Goal: Transaction & Acquisition: Purchase product/service

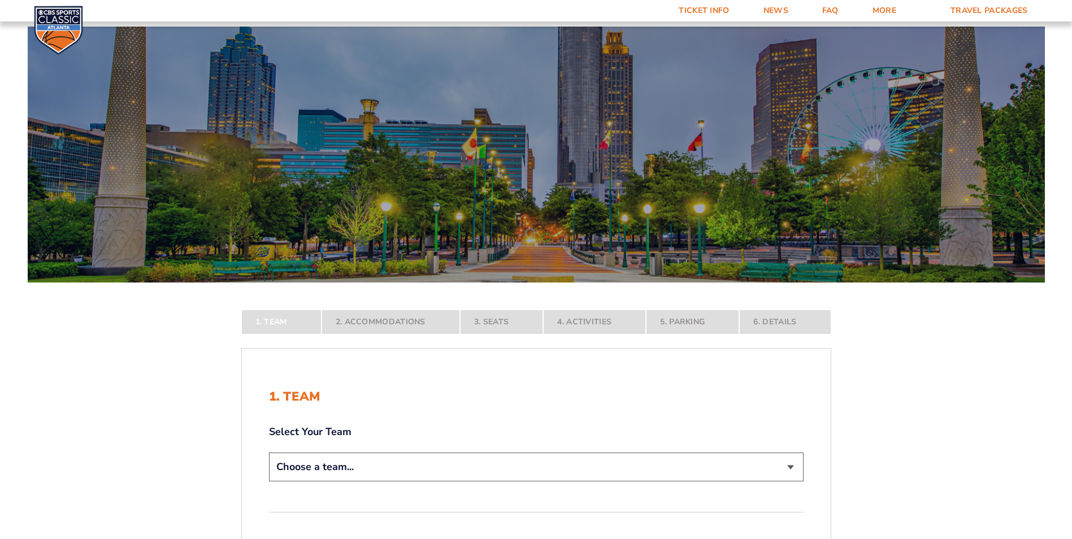
scroll to position [226, 0]
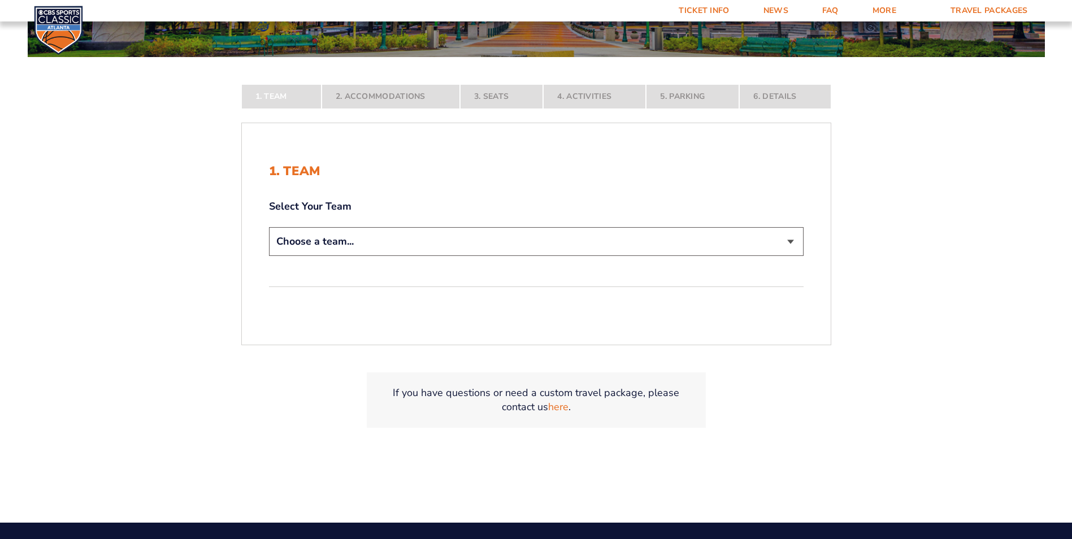
select select "12757"
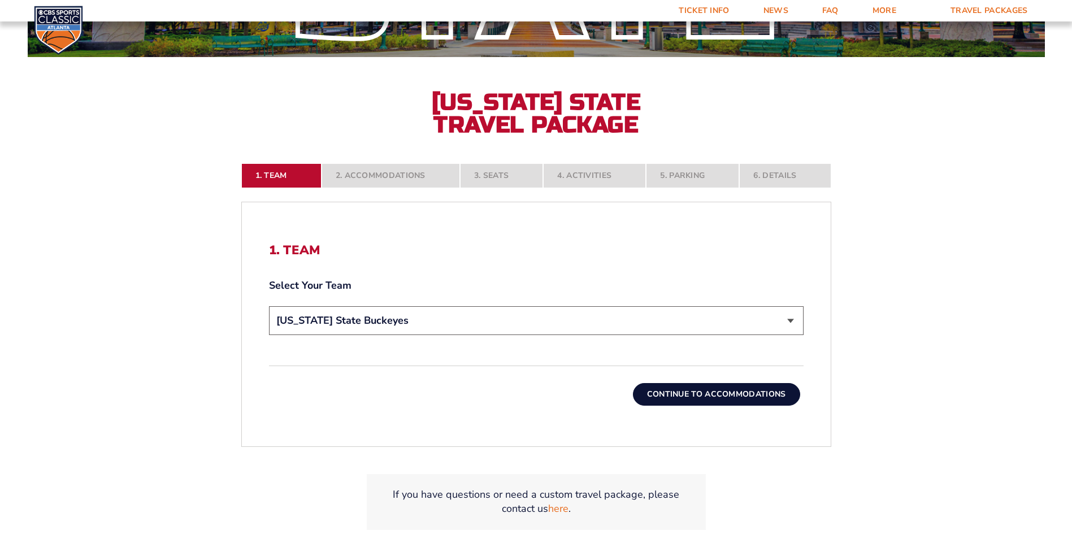
click at [718, 393] on button "Continue To Accommodations" at bounding box center [716, 394] width 167 height 23
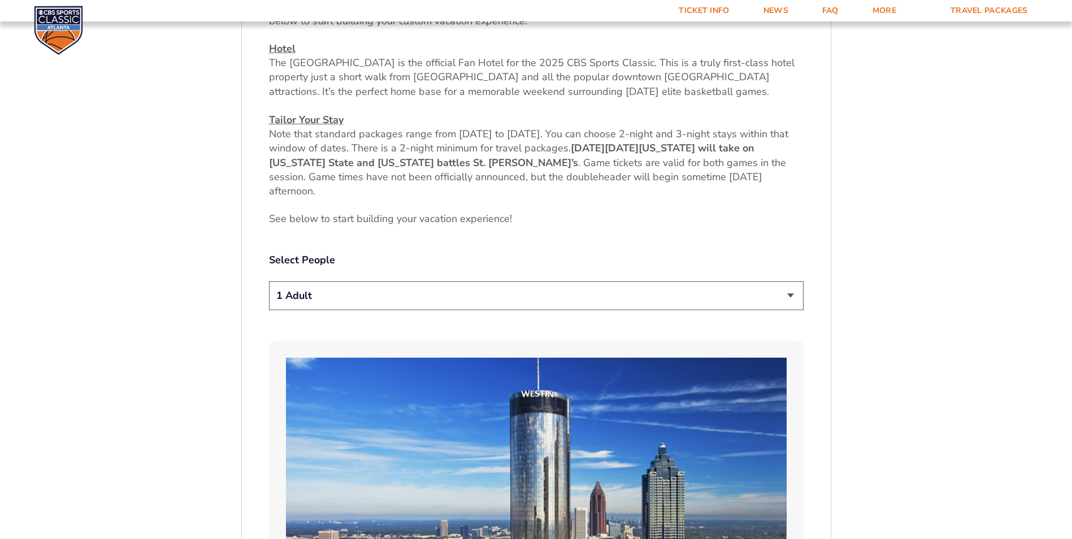
scroll to position [538, 0]
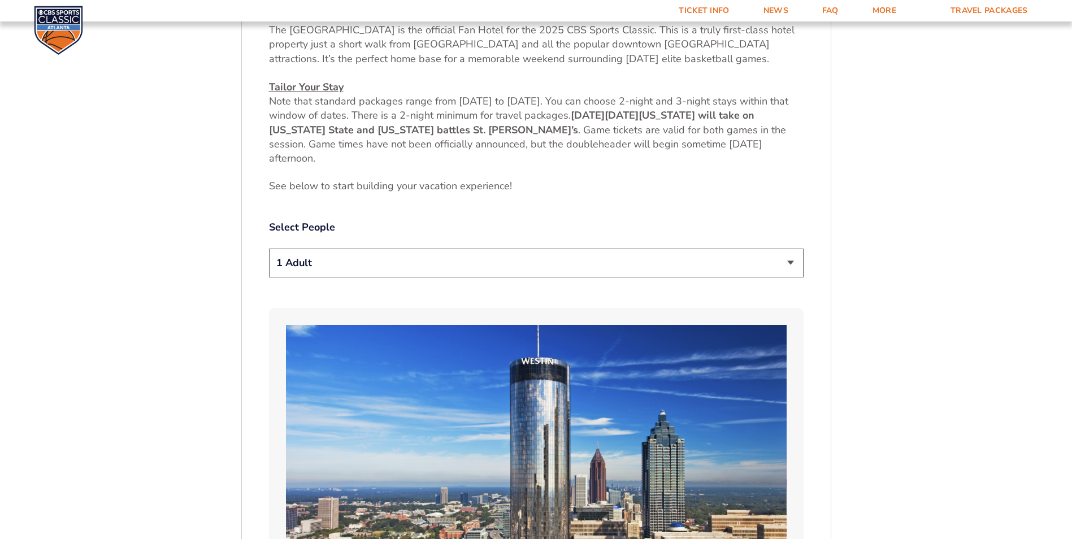
select select "2 Adults"
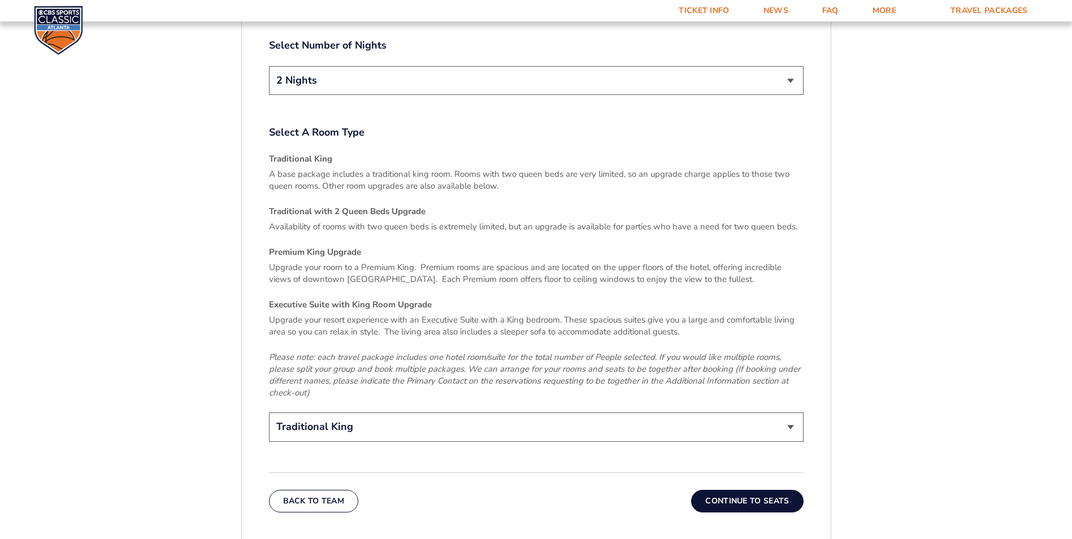
scroll to position [1668, 0]
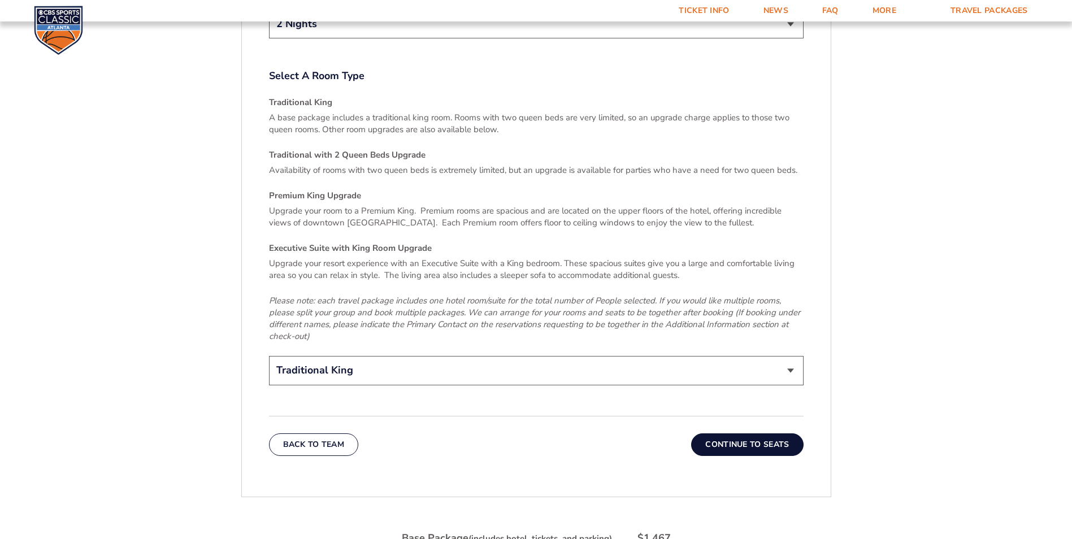
select select "Traditional with 2 Queen Beds Upgrade"
click at [737, 434] on button "Continue To Seats" at bounding box center [747, 445] width 112 height 23
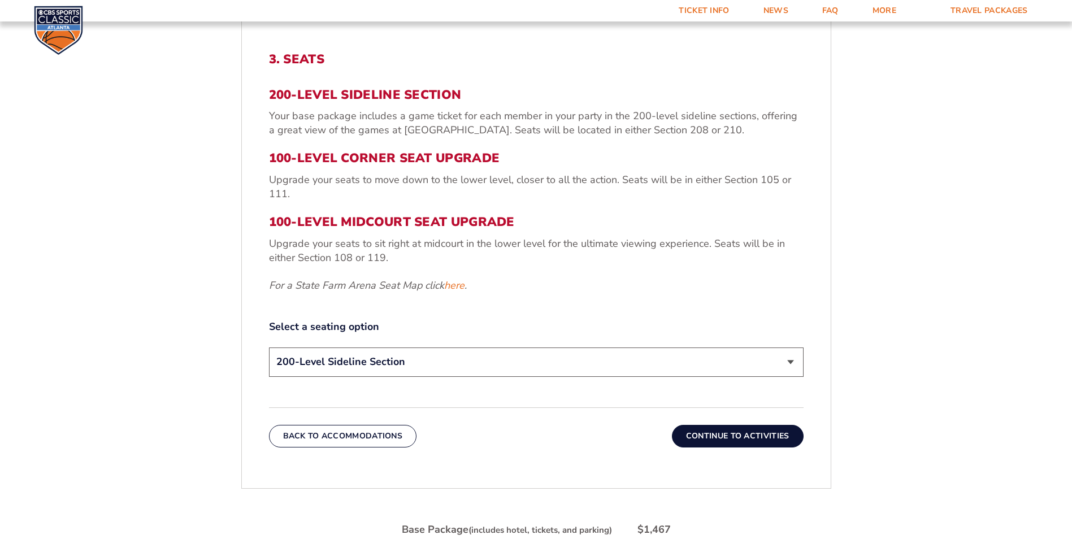
scroll to position [368, 0]
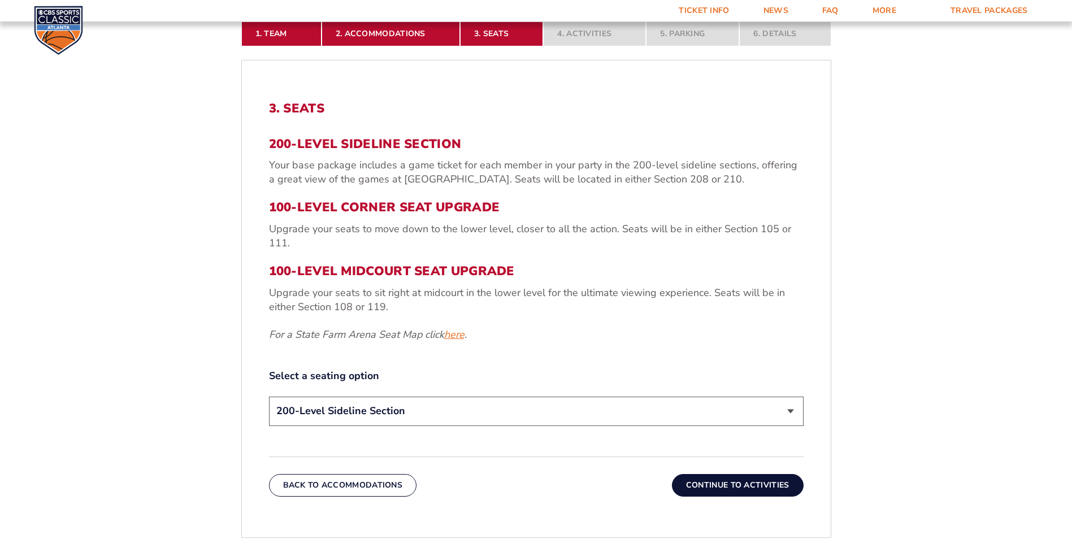
click at [457, 336] on link "here" at bounding box center [454, 335] width 20 height 14
click at [454, 336] on link "here" at bounding box center [454, 335] width 20 height 14
select select "100-Level Corner Seat Upgrade"
click at [706, 485] on button "Continue To Activities" at bounding box center [738, 485] width 132 height 23
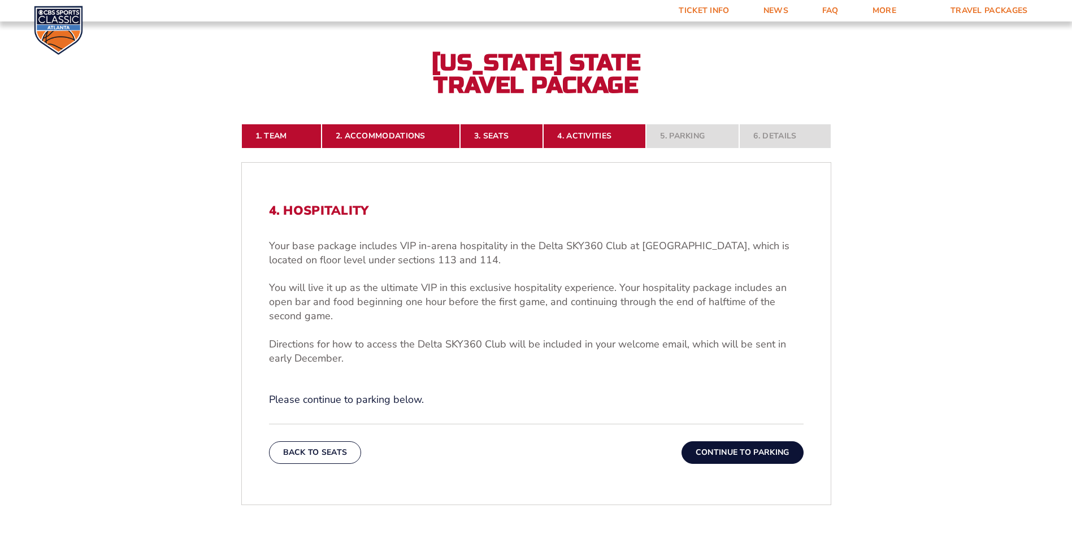
scroll to position [255, 0]
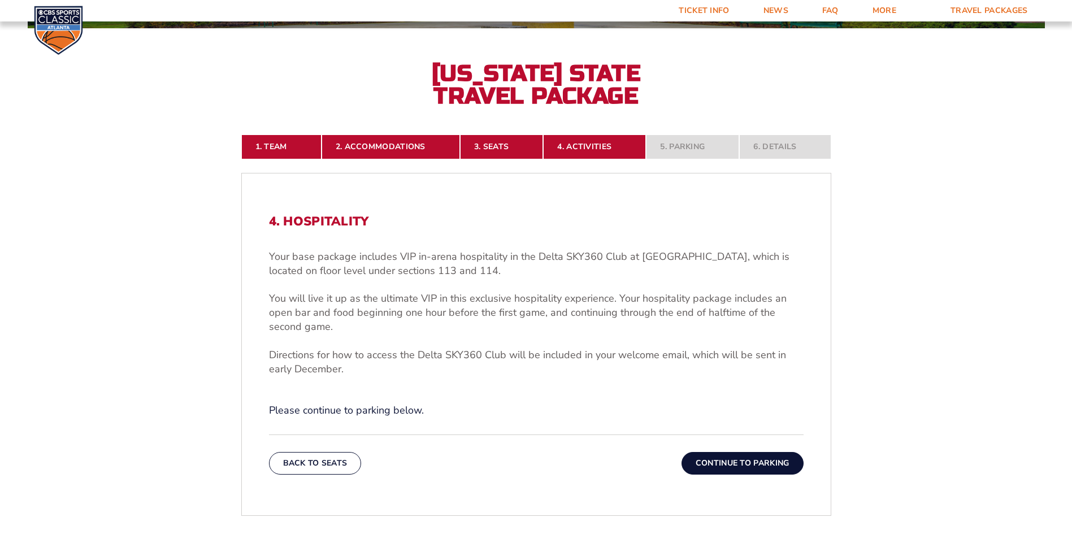
click at [718, 465] on button "Continue To Parking" at bounding box center [743, 463] width 122 height 23
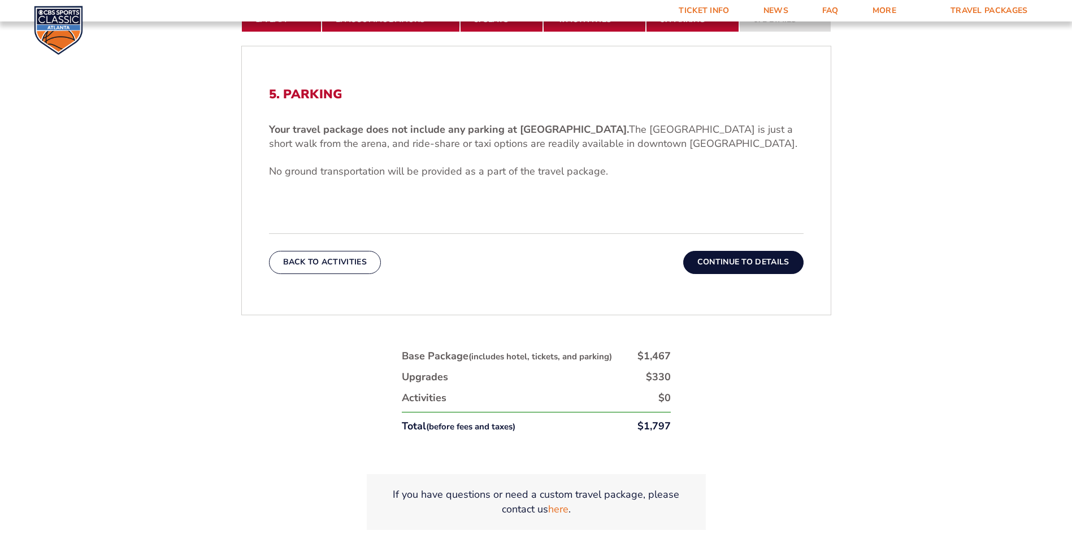
scroll to position [425, 0]
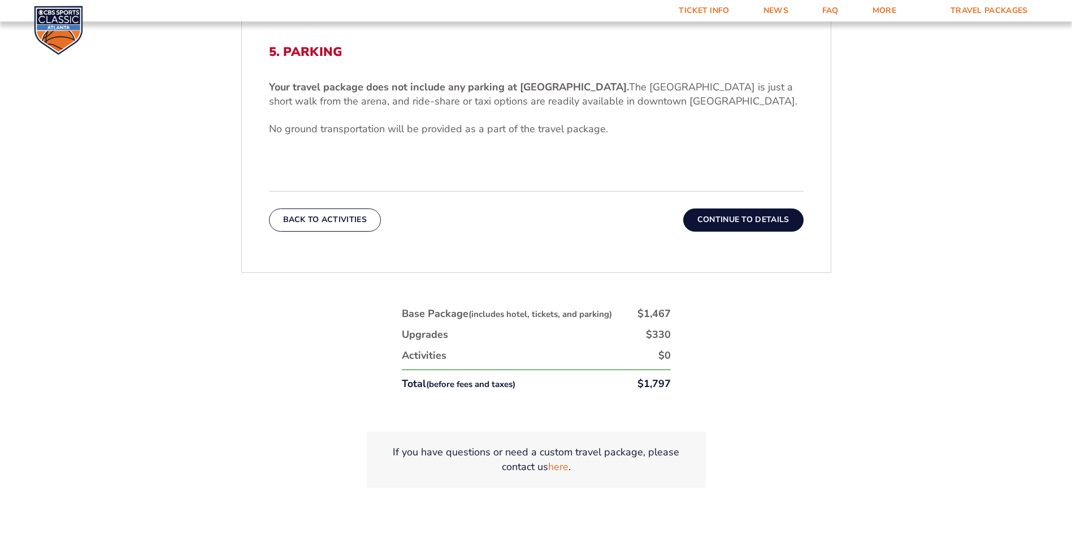
click at [743, 219] on button "Continue To Details" at bounding box center [743, 220] width 120 height 23
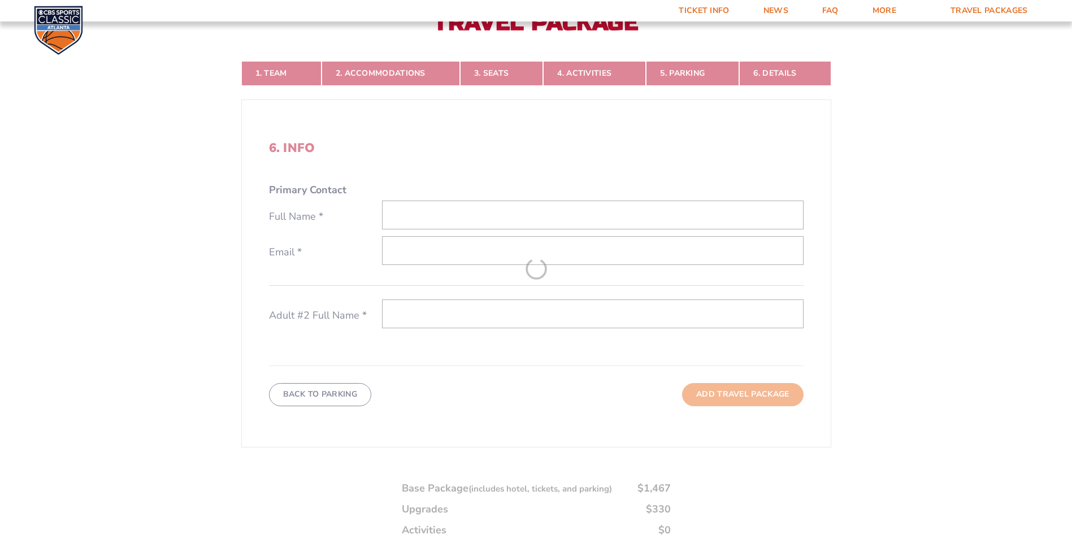
scroll to position [255, 0]
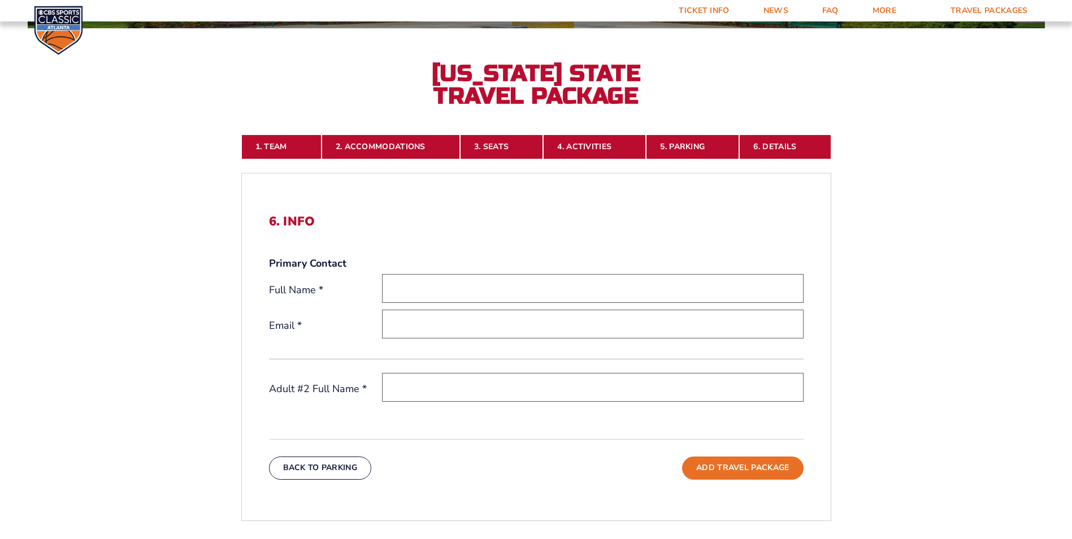
click at [459, 290] on input "text" at bounding box center [593, 288] width 422 height 29
type input "DEREK G KOUKIES"
click at [421, 333] on input "email" at bounding box center [593, 324] width 422 height 29
type input "dgk11989@gmail.com"
click at [415, 391] on input "text" at bounding box center [593, 387] width 422 height 29
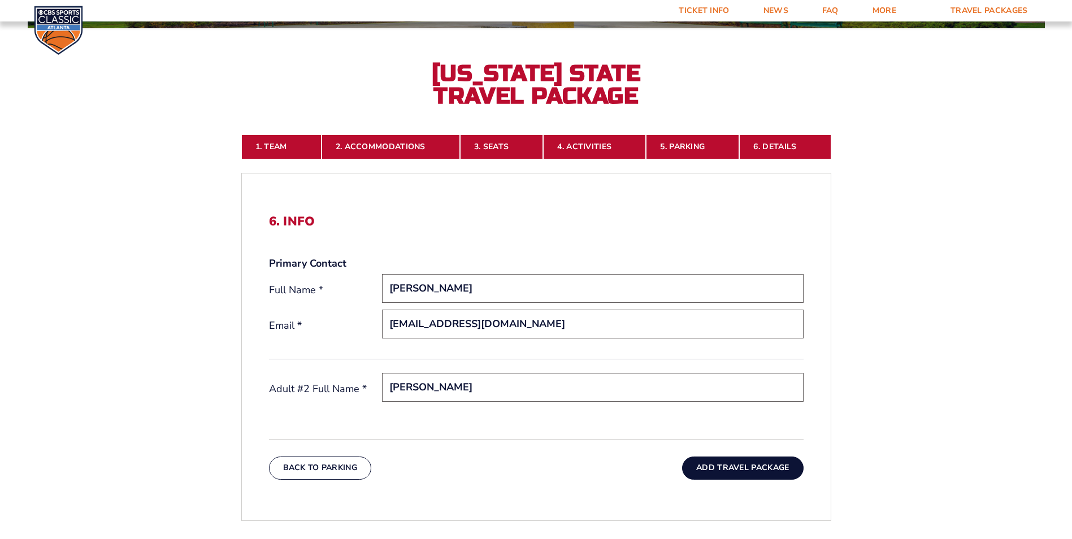
type input "NICHOLAS M KOUKIES"
click at [744, 468] on button "Add Travel Package" at bounding box center [742, 468] width 121 height 23
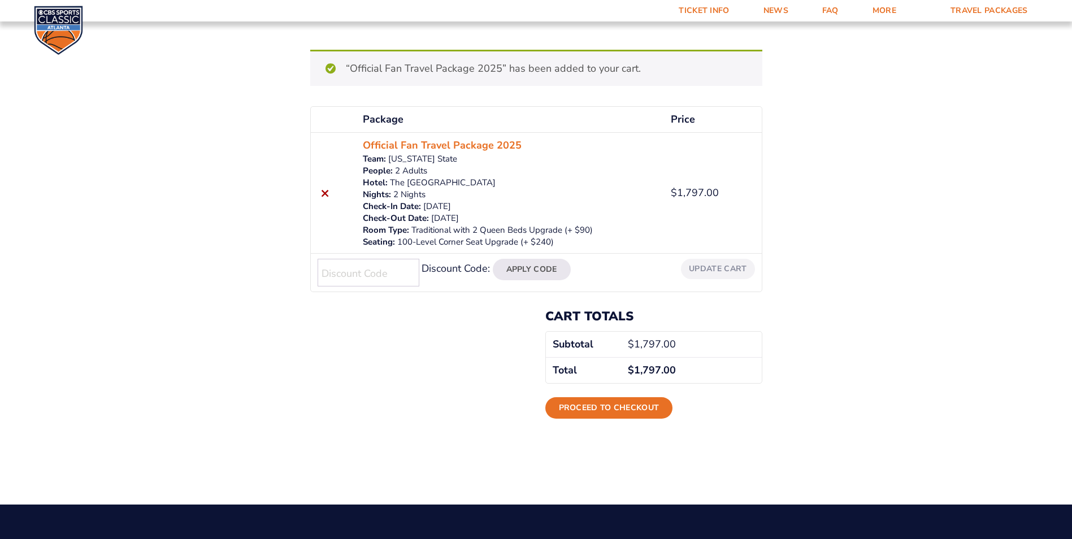
scroll to position [170, 0]
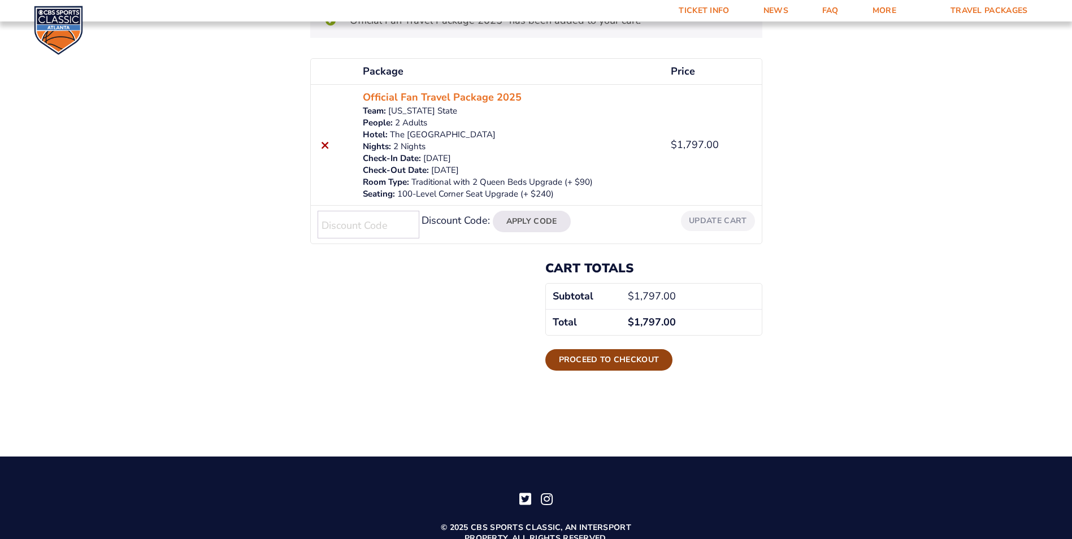
click at [635, 361] on link "Proceed to checkout" at bounding box center [609, 359] width 128 height 21
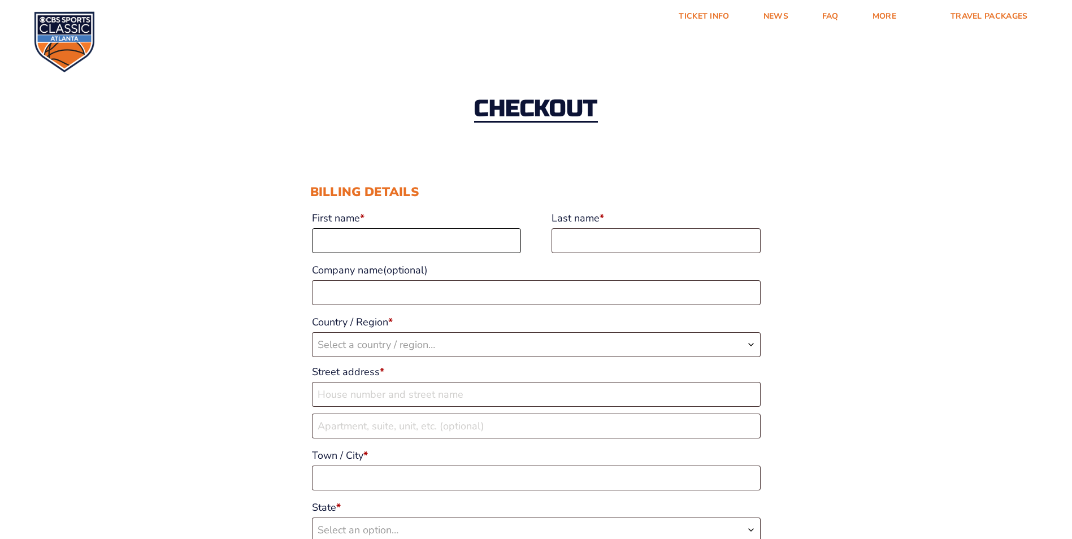
click at [347, 239] on input "First name *" at bounding box center [416, 240] width 209 height 25
type input "DEREK"
type input "KOUKIES"
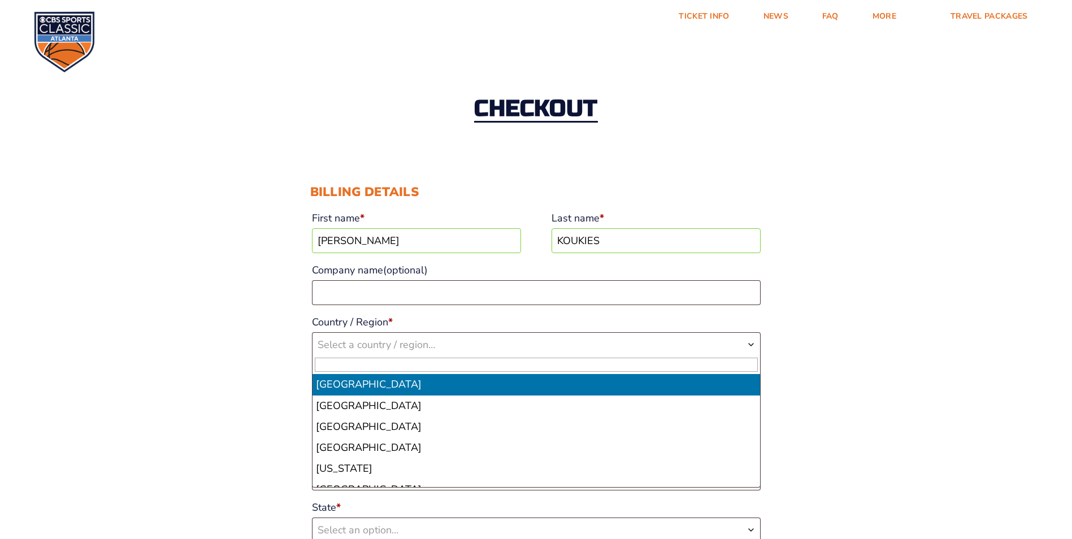
click at [339, 345] on span "Select a country / region…" at bounding box center [377, 345] width 118 height 14
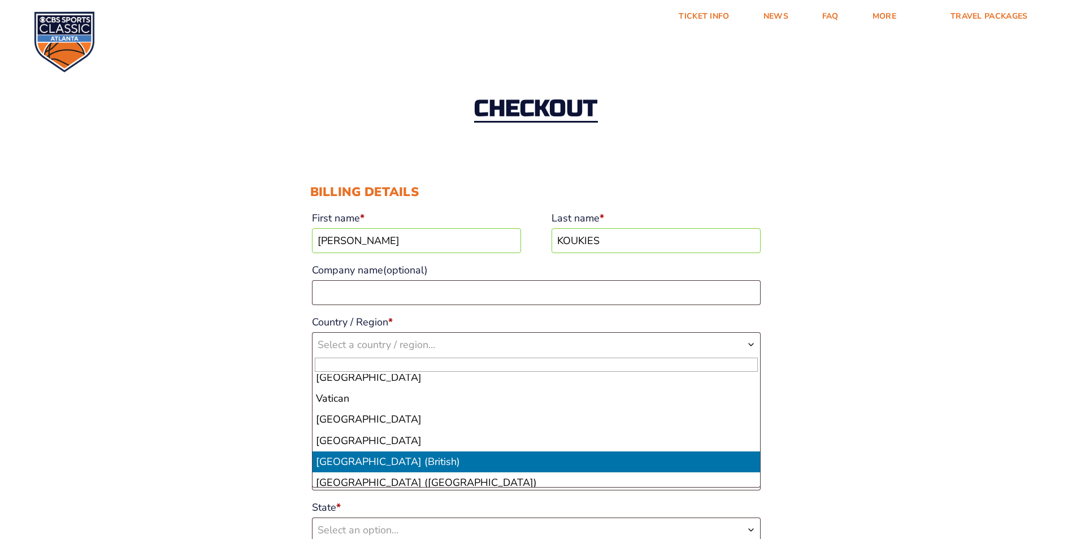
scroll to position [4918, 0]
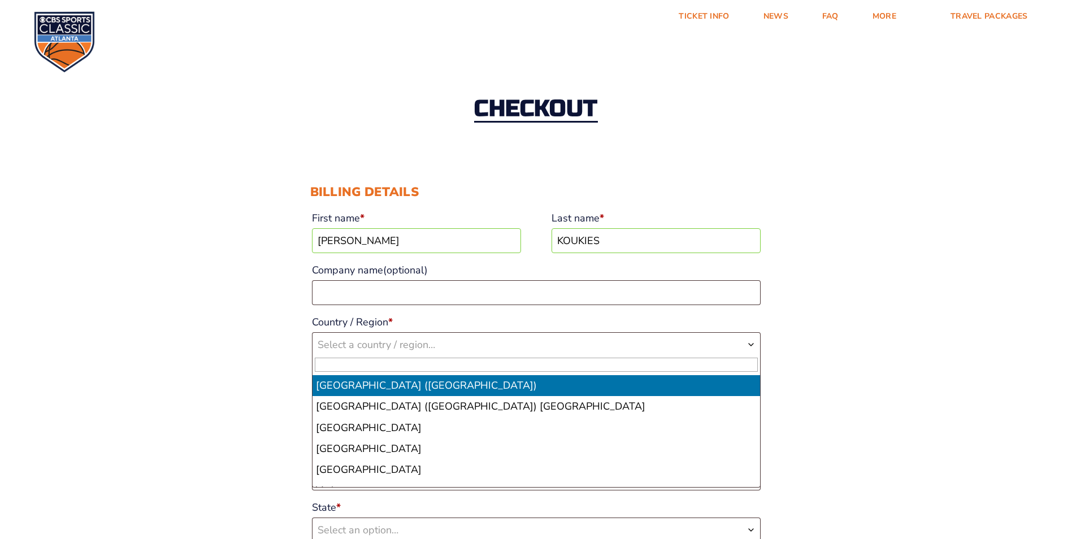
select select "US"
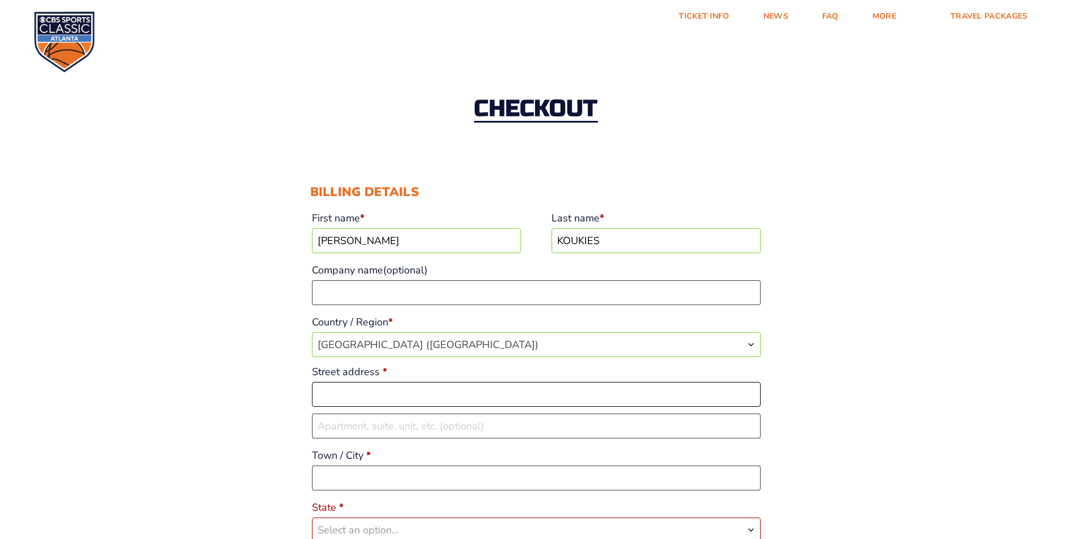
click at [359, 399] on input "Street address *" at bounding box center [536, 394] width 449 height 25
type input "547 OAKRIDGE DR."
click at [341, 482] on input "Town / City *" at bounding box center [536, 478] width 449 height 25
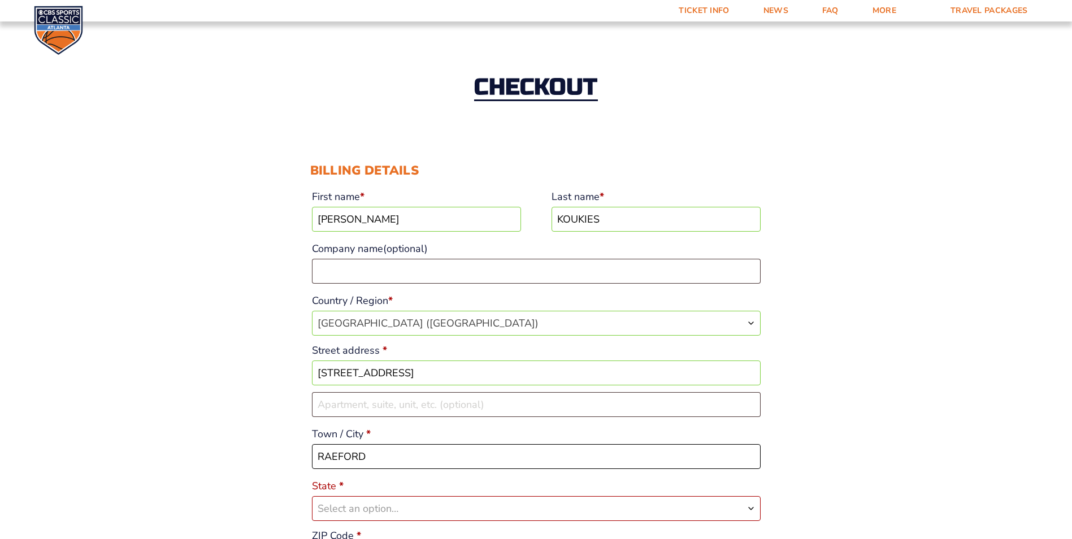
scroll to position [170, 0]
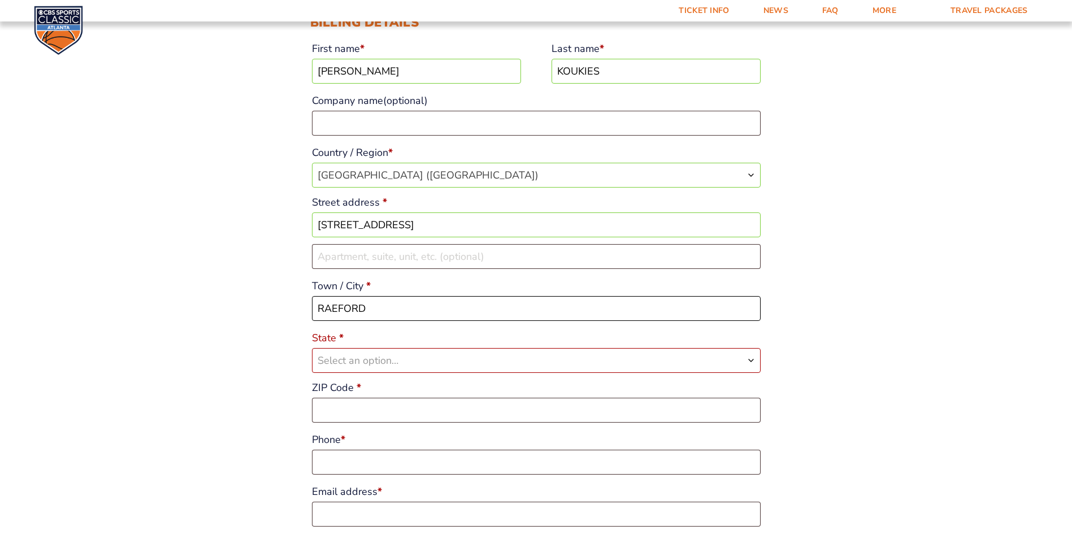
type input "RAEFORD"
click at [403, 354] on span "Select an option…" at bounding box center [537, 361] width 448 height 24
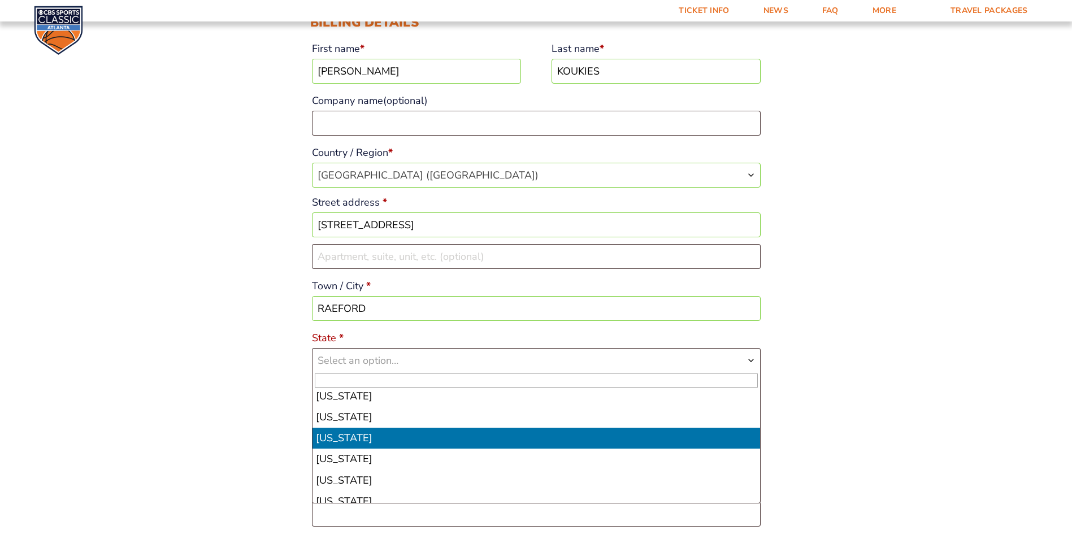
scroll to position [678, 0]
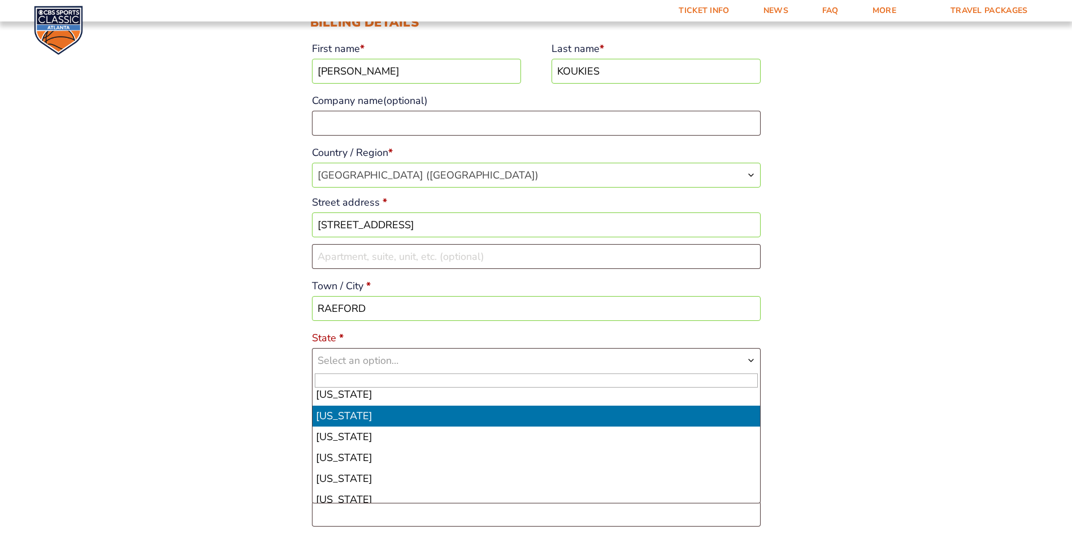
select select "NC"
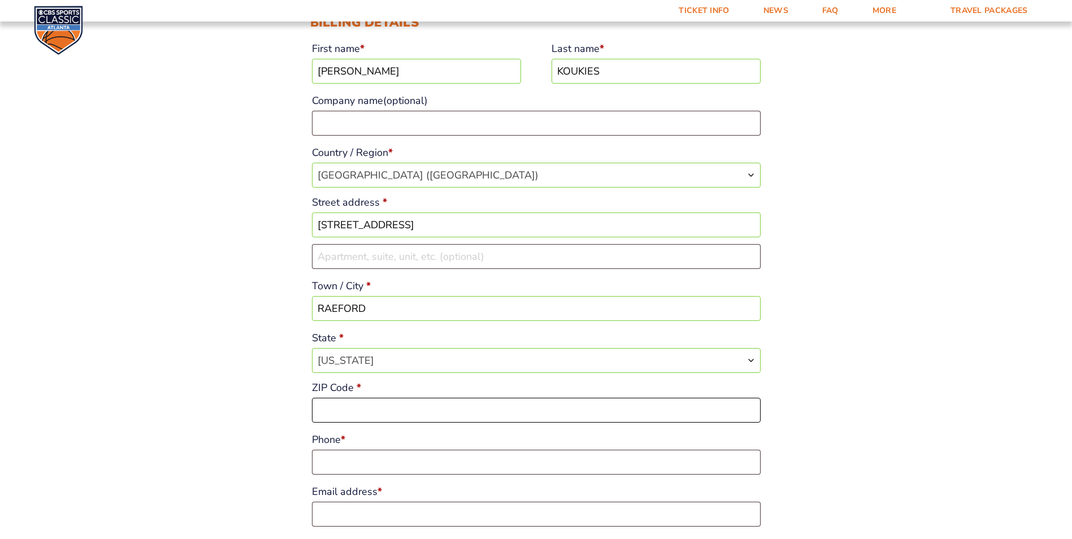
click at [367, 412] on input "ZIP Code *" at bounding box center [536, 410] width 449 height 25
type input "28376"
click at [373, 459] on input "Phone *" at bounding box center [536, 462] width 449 height 25
type input "910489-4475"
click at [392, 517] on input "Email address *" at bounding box center [536, 514] width 449 height 25
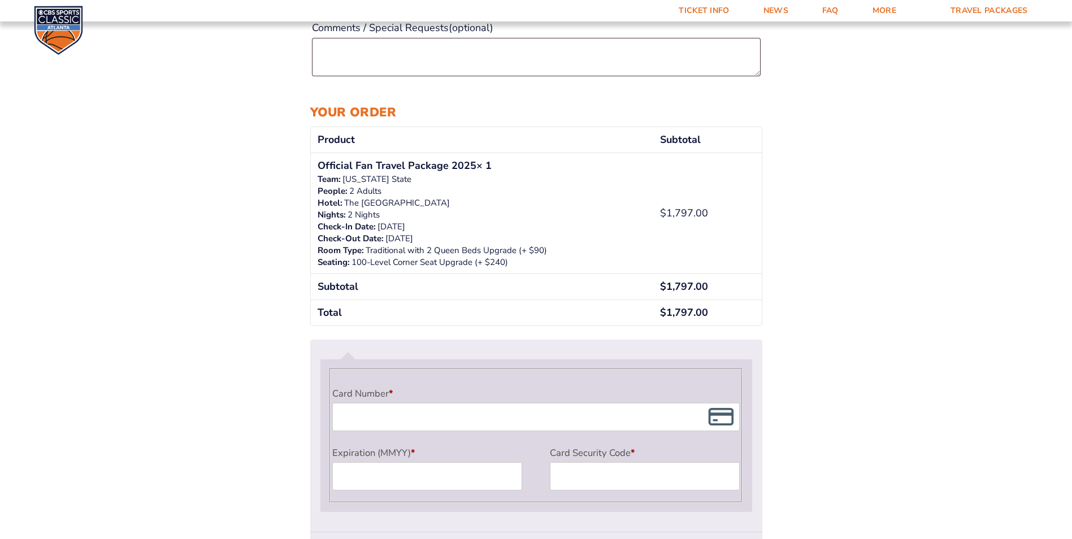
scroll to position [791, 0]
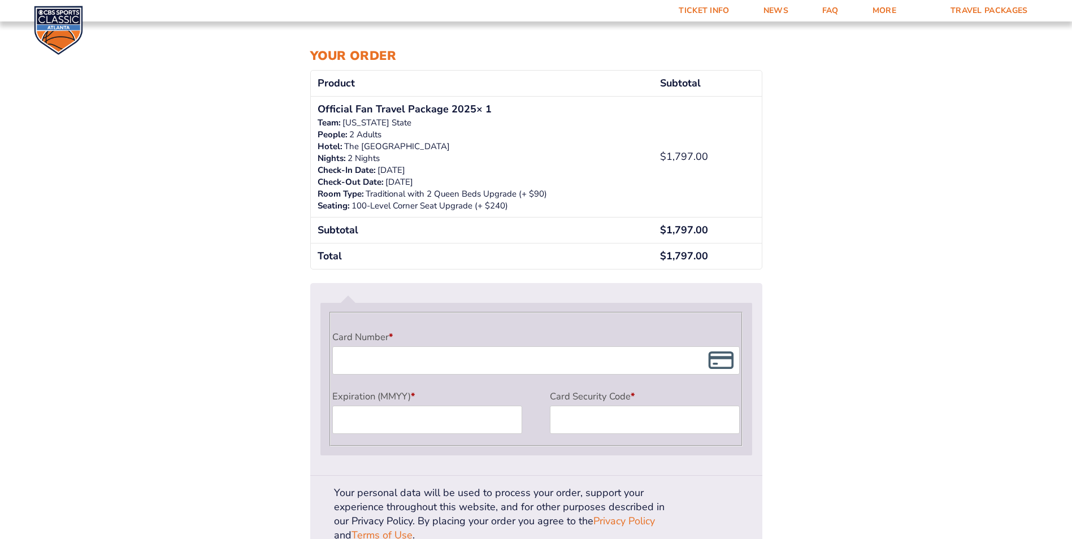
type input "dgk11989@gmail.com"
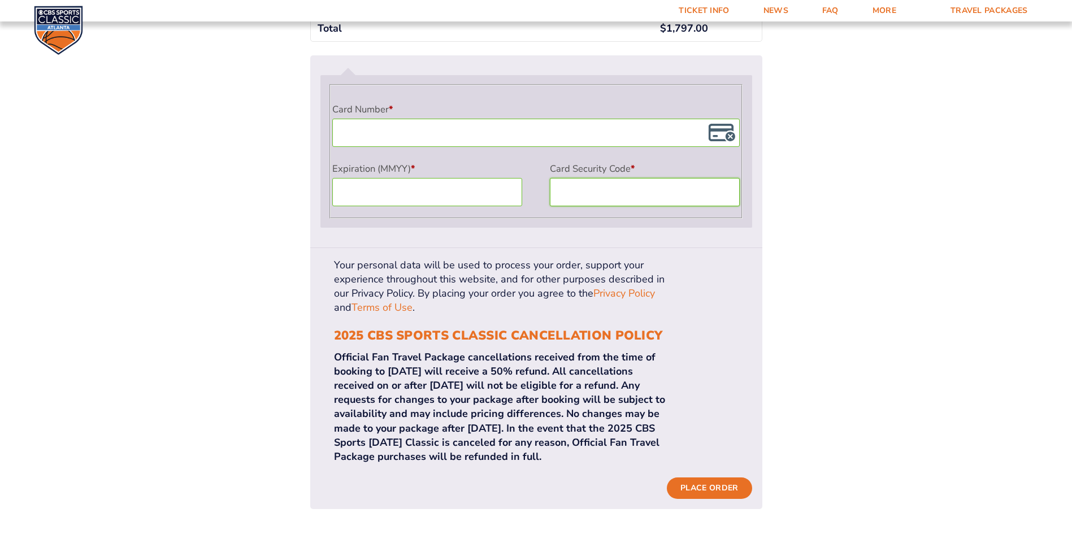
scroll to position [1074, 0]
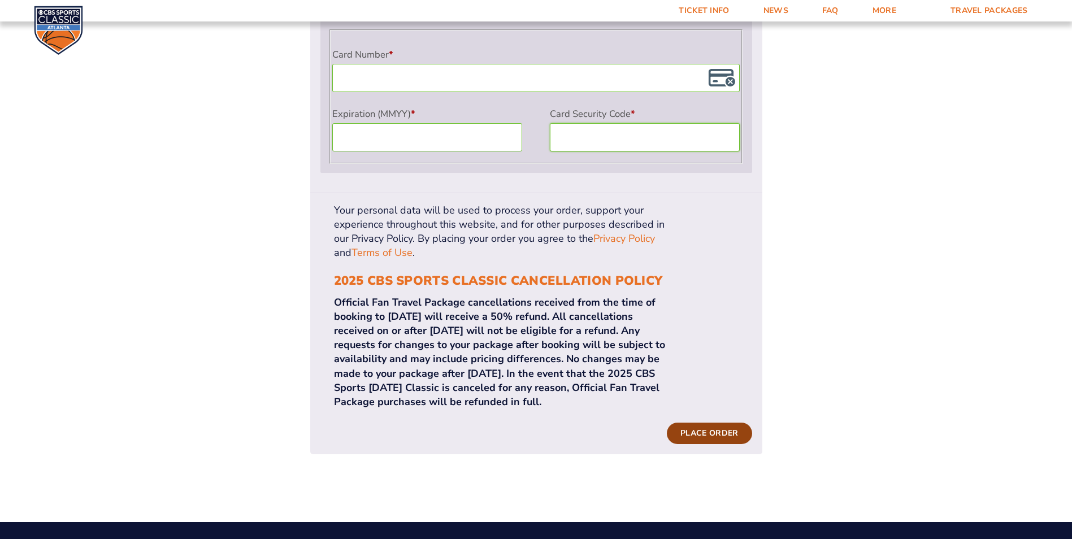
click at [713, 423] on button "Place order" at bounding box center [709, 433] width 85 height 21
